Goal: Information Seeking & Learning: Learn about a topic

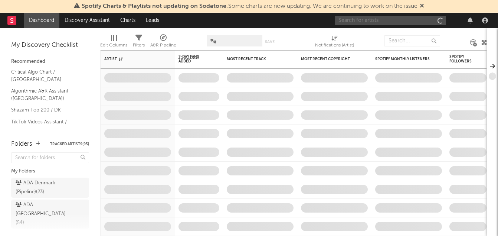
click at [394, 19] on input "text" at bounding box center [390, 20] width 111 height 9
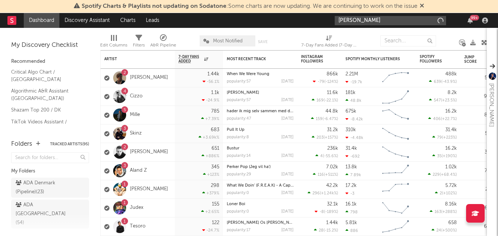
type input "[PERSON_NAME]"
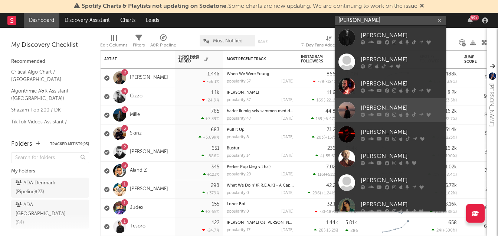
scroll to position [80, 0]
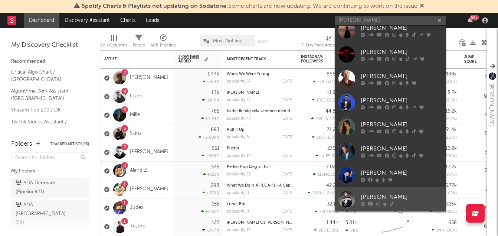
click at [389, 198] on div "[PERSON_NAME]" at bounding box center [402, 196] width 82 height 9
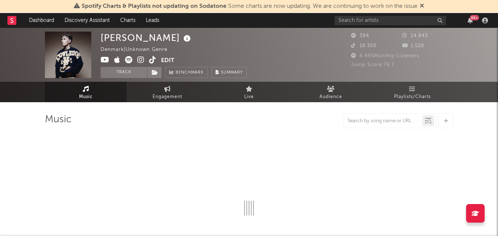
select select "1w"
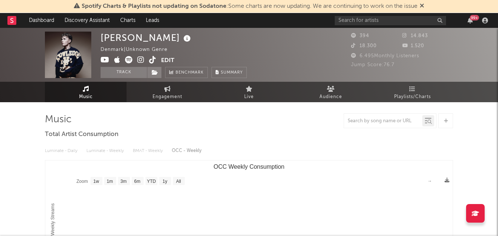
click at [154, 60] on icon at bounding box center [152, 59] width 7 height 7
click at [156, 87] on link "Engagement" at bounding box center [168, 92] width 82 height 20
select select "1w"
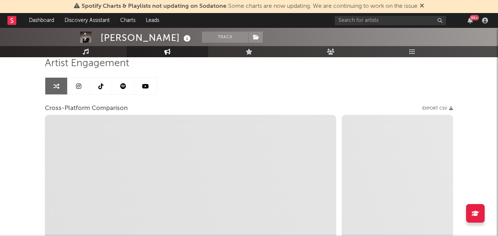
scroll to position [28, 0]
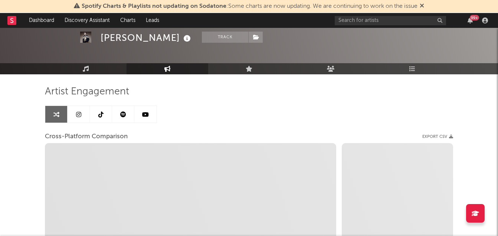
click at [99, 111] on icon at bounding box center [100, 114] width 5 height 6
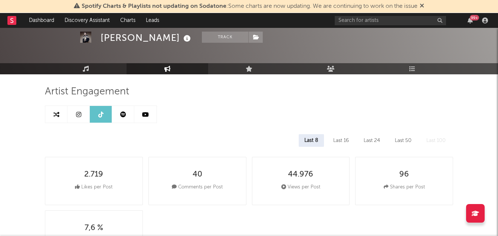
select select "6m"
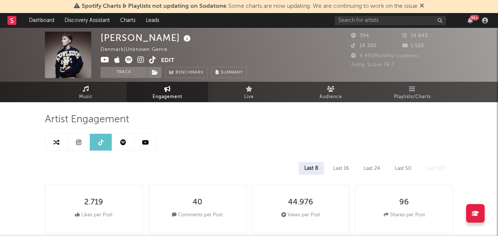
click at [56, 147] on link at bounding box center [56, 142] width 22 height 17
select select "1m"
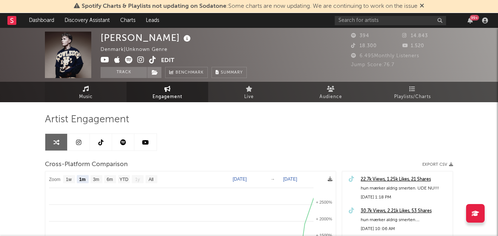
click at [91, 96] on span "Music" at bounding box center [86, 96] width 14 height 9
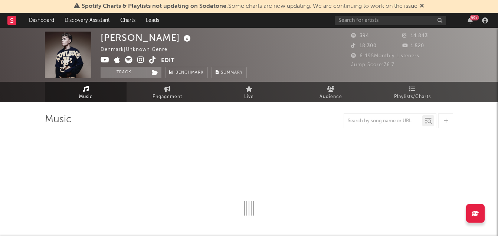
select select "1w"
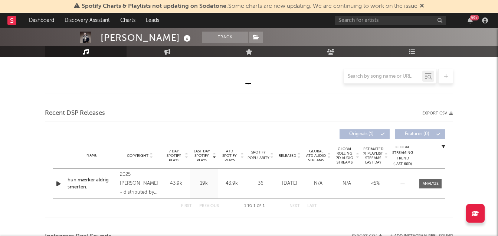
scroll to position [221, 0]
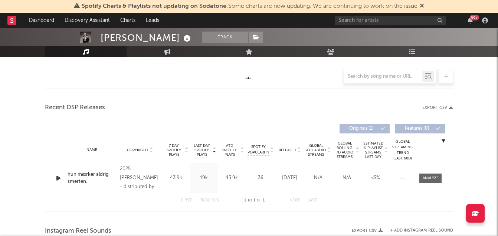
click at [93, 174] on div "hun mærker aldrig smerten." at bounding box center [92, 178] width 49 height 14
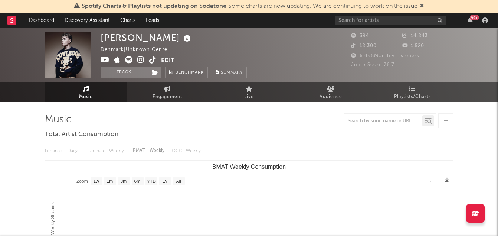
scroll to position [0, 0]
click at [325, 96] on span "Audience" at bounding box center [331, 96] width 23 height 9
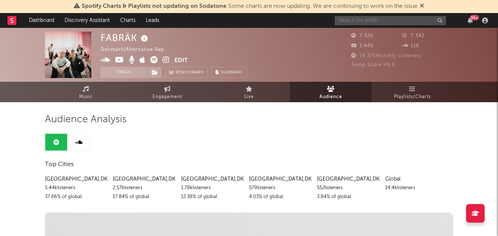
click at [365, 21] on input "text" at bounding box center [390, 20] width 111 height 9
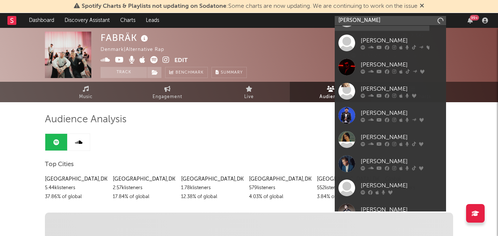
scroll to position [80, 0]
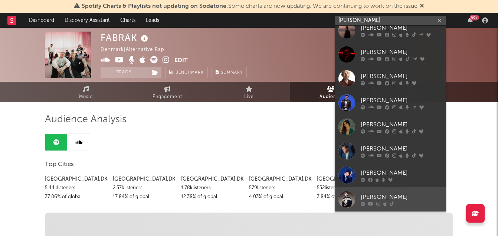
type input "[PERSON_NAME]"
click at [359, 200] on link "[PERSON_NAME]" at bounding box center [390, 199] width 111 height 24
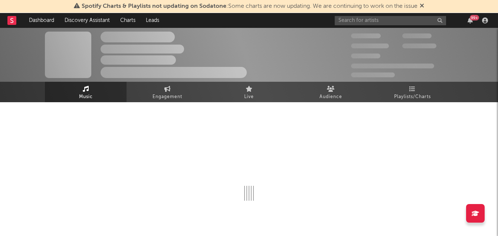
select select "1w"
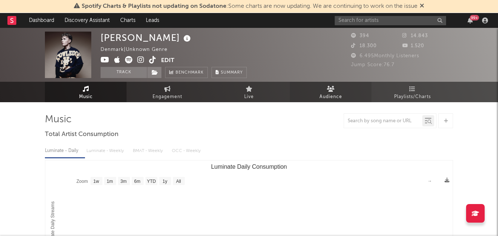
click at [337, 87] on link "Audience" at bounding box center [331, 92] width 82 height 20
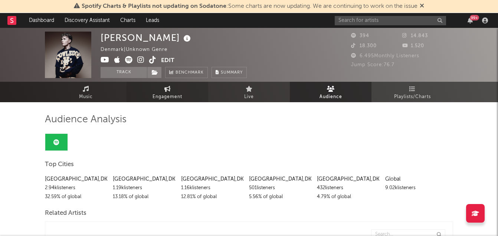
click at [170, 94] on span "Engagement" at bounding box center [168, 96] width 30 height 9
select select "1w"
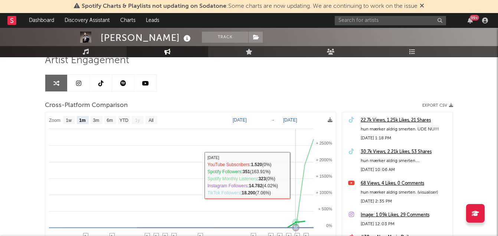
scroll to position [58, 0]
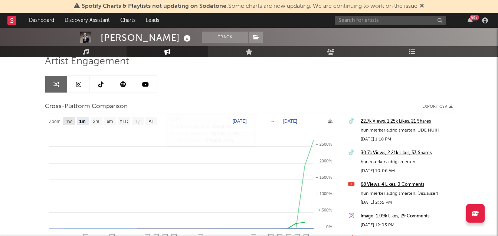
click at [68, 121] on text "1w" at bounding box center [69, 121] width 6 height 5
select select "1w"
type input "[DATE]"
select select "1w"
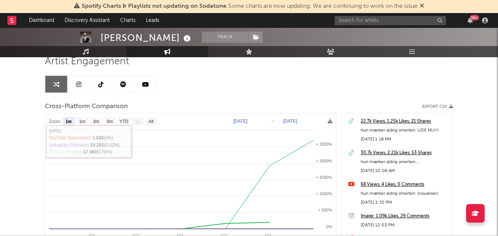
click at [107, 87] on link at bounding box center [101, 84] width 22 height 17
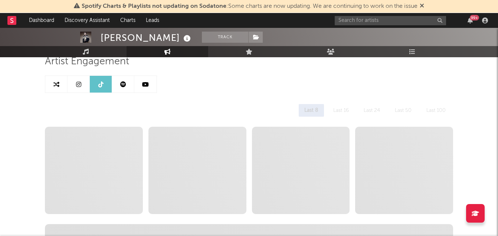
select select "6m"
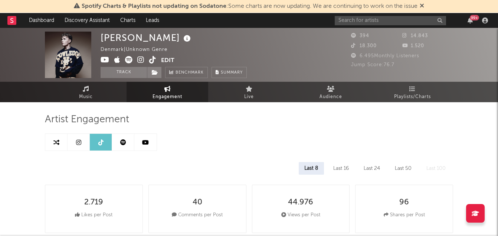
click at [115, 144] on link at bounding box center [123, 142] width 22 height 17
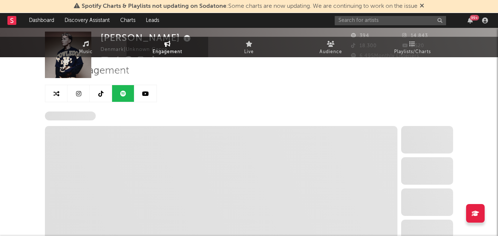
select select "1w"
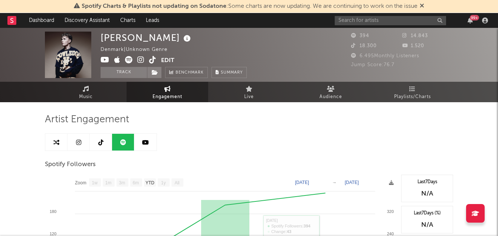
click at [53, 150] on link at bounding box center [56, 142] width 22 height 17
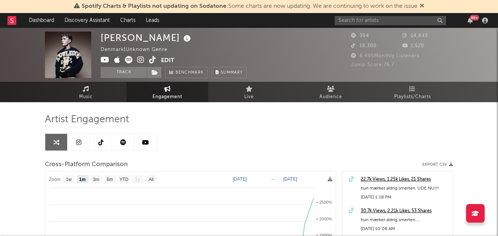
click at [95, 177] on text "3m" at bounding box center [96, 179] width 6 height 5
select select "3m"
type input "[DATE]"
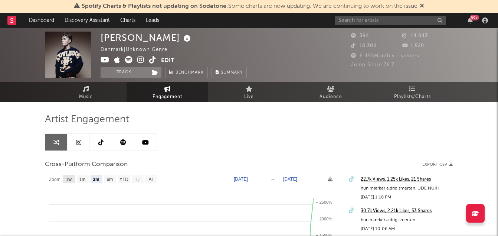
click at [72, 182] on rect at bounding box center [69, 179] width 12 height 8
select select "1w"
type input "[DATE]"
select select "1w"
